Goal: Find specific page/section: Find specific page/section

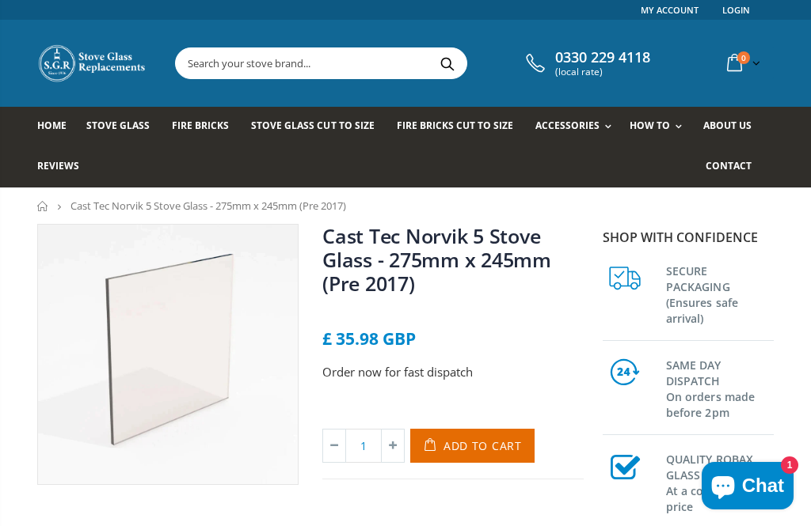
click at [206, 127] on span "Fire Bricks" at bounding box center [200, 125] width 57 height 13
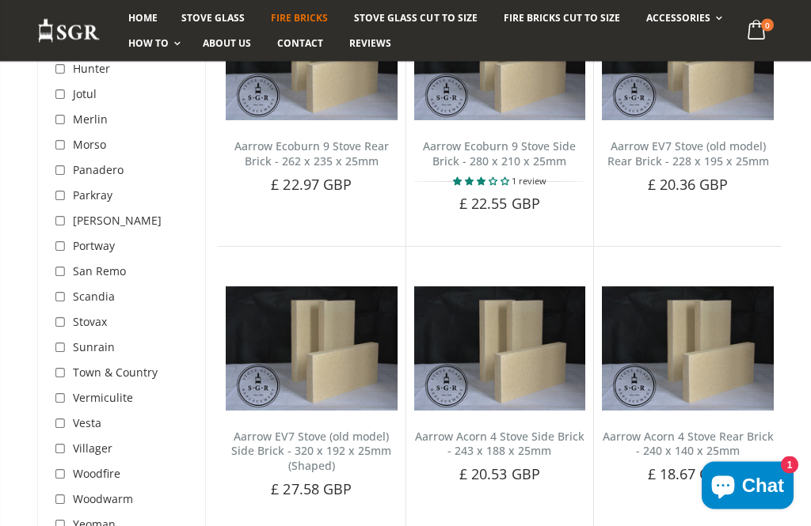
scroll to position [895, 0]
click at [117, 395] on span "Vermiculite" at bounding box center [103, 397] width 60 height 15
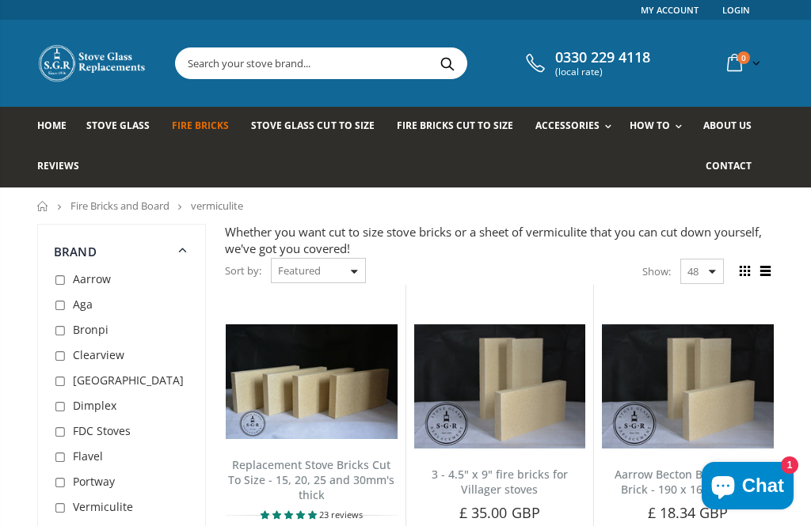
click at [234, 65] on input "text" at bounding box center [394, 63] width 436 height 30
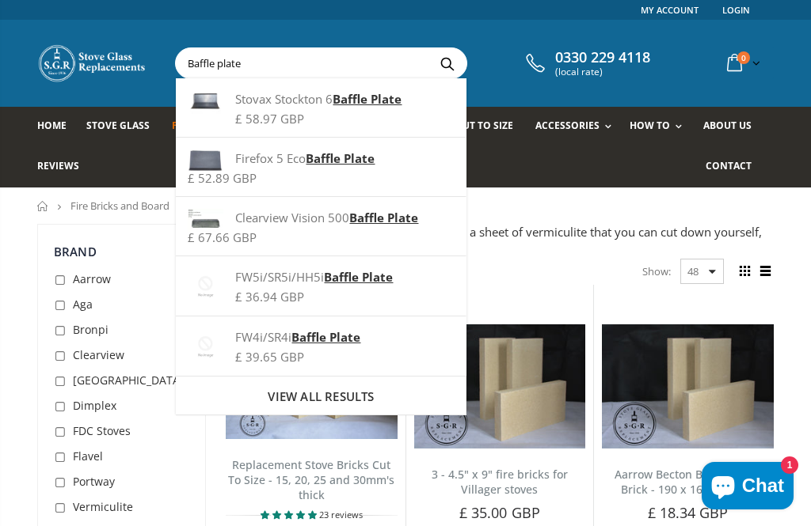
type input "Baffle plate"
click at [441, 63] on button "Search" at bounding box center [447, 63] width 36 height 30
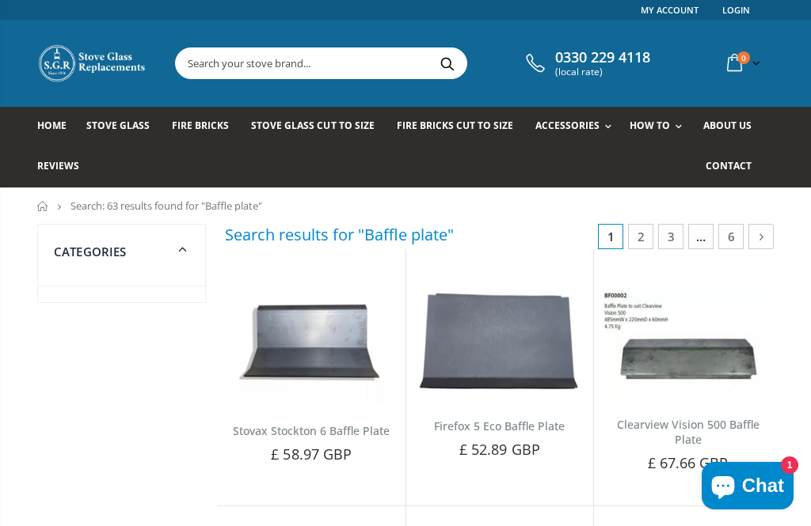
click at [191, 240] on icon at bounding box center [182, 248] width 19 height 18
click at [174, 250] on icon at bounding box center [183, 248] width 21 height 19
click at [297, 74] on input "text" at bounding box center [394, 63] width 436 height 30
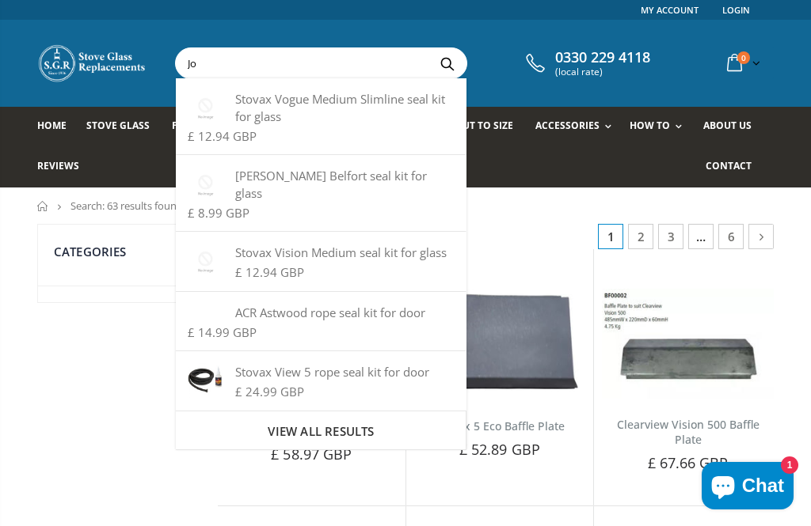
type input "J"
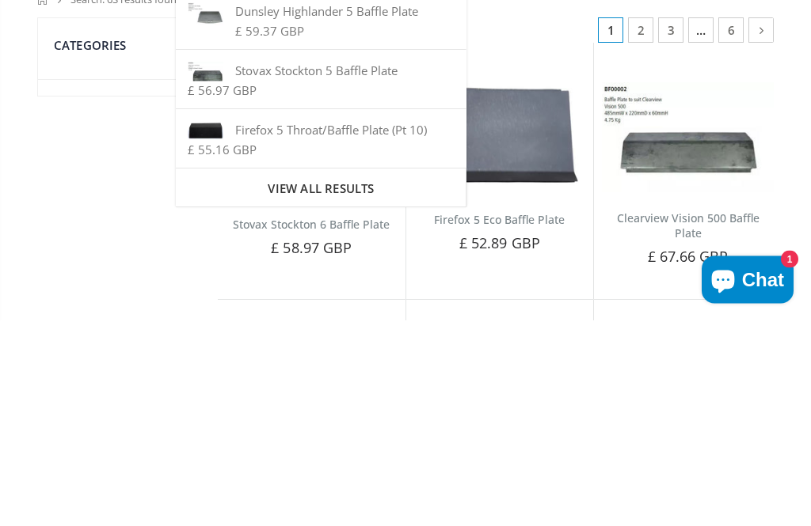
type input "Norvik 5 baffle plate"
click at [441, 63] on button "Search" at bounding box center [447, 63] width 36 height 30
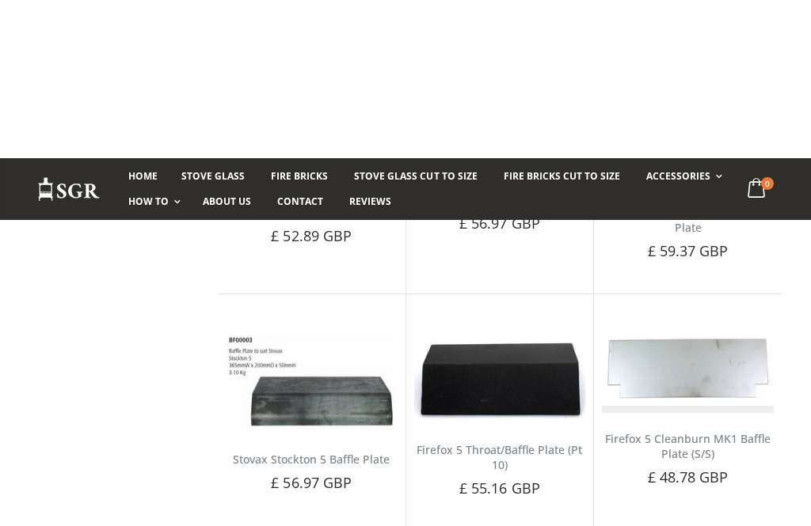
scroll to position [18, 0]
